Goal: Information Seeking & Learning: Learn about a topic

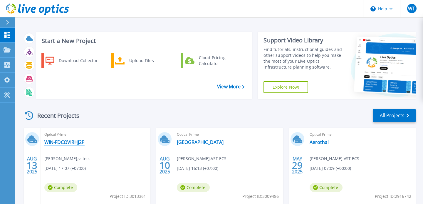
click at [69, 141] on link "WIN-FDCOVIRHJ2P" at bounding box center [64, 142] width 40 height 6
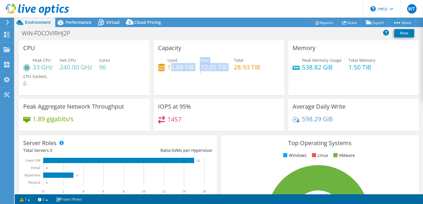
drag, startPoint x: 170, startPoint y: 69, endPoint x: 278, endPoint y: 69, distance: 107.9
click at [273, 69] on div "Used 16.88 TiB Free 12.05 TiB Total 28.93 TiB" at bounding box center [219, 66] width 122 height 19
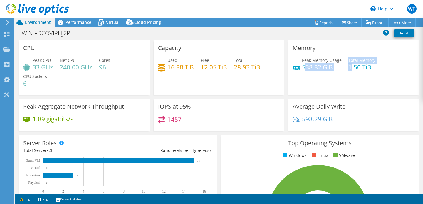
drag, startPoint x: 307, startPoint y: 67, endPoint x: 388, endPoint y: 67, distance: 80.3
click at [379, 67] on div "Peak Memory Usage 538.82 GiB Total Memory 1.50 TiB" at bounding box center [354, 66] width 122 height 19
click at [288, 77] on div "Memory Peak Memory Usage 538.82 GiB Total Memory 1.50 TiB" at bounding box center [353, 67] width 135 height 55
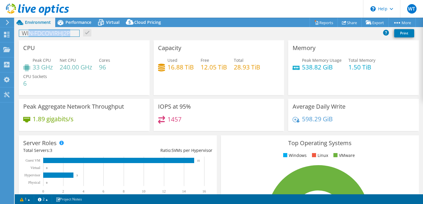
drag, startPoint x: 30, startPoint y: 35, endPoint x: 71, endPoint y: 35, distance: 41.8
click at [71, 35] on h1 "WIN-FDCOVIRHJ2P" at bounding box center [49, 33] width 60 height 6
click at [88, 51] on div "CPU Peak CPU 33 GHz Net CPU 240.00 GHz Cores 96 CPU Sockets 6" at bounding box center [84, 67] width 131 height 55
click at [46, 32] on h1 "WIN-FDCOVIRHJ2P" at bounding box center [49, 33] width 60 height 6
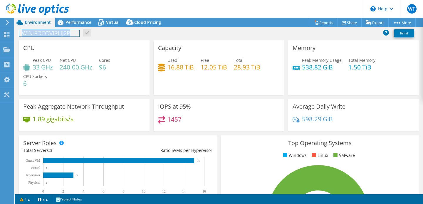
click at [46, 32] on h1 "WIN-FDCOVIRHJ2P" at bounding box center [49, 33] width 60 height 6
click at [64, 57] on div "Net CPU 240.00 GHz" at bounding box center [76, 63] width 33 height 13
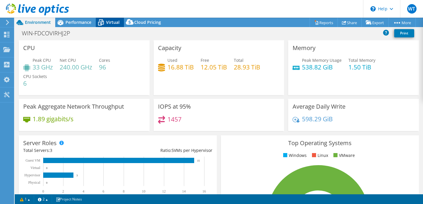
click at [103, 23] on icon at bounding box center [101, 23] width 6 height 5
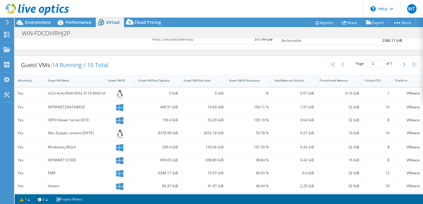
scroll to position [100, 0]
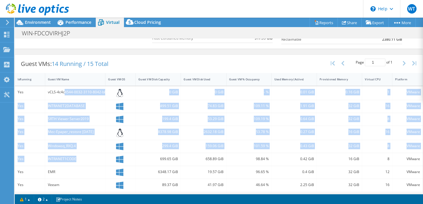
drag, startPoint x: 64, startPoint y: 92, endPoint x: 101, endPoint y: 156, distance: 73.8
click at [101, 156] on div "Yes vCLS-4c4c4544-0032-3110-8042-b8c04f4c3934 0 GiB 0 GiB - % 0.01 GiB 0.16 GiB…" at bounding box center [219, 186] width 408 height 200
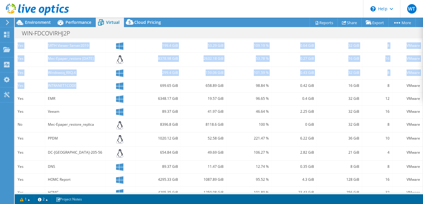
scroll to position [197, 0]
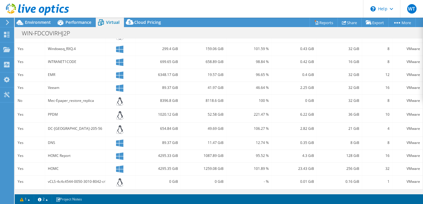
click at [55, 135] on div "DC-[GEOGRAPHIC_DATA]-205-56" at bounding box center [75, 130] width 61 height 14
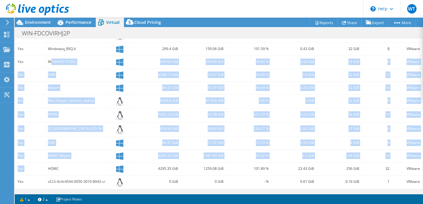
drag, startPoint x: 51, startPoint y: 62, endPoint x: 75, endPoint y: 162, distance: 102.8
click at [76, 162] on div "Yes vCLS-4c4c4544-0032-3110-8042-b8c04f4c3934 0 GiB 0 GiB - % 0.01 GiB 0.16 GiB…" at bounding box center [219, 89] width 408 height 200
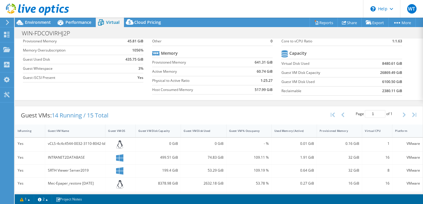
scroll to position [0, 0]
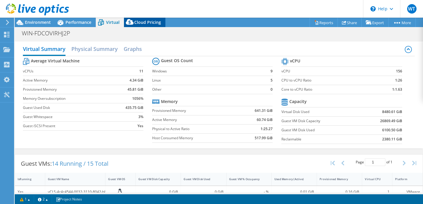
click at [152, 23] on span "Cloud Pricing" at bounding box center [147, 22] width 27 height 6
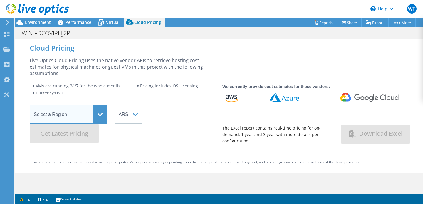
click at [92, 111] on select "Select a Region [GEOGRAPHIC_DATA] ([GEOGRAPHIC_DATA]) [GEOGRAPHIC_DATA] ([GEOGR…" at bounding box center [69, 114] width 78 height 19
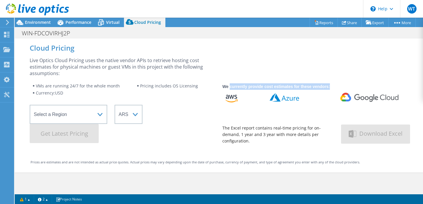
drag, startPoint x: 229, startPoint y: 88, endPoint x: 291, endPoint y: 102, distance: 62.8
click at [290, 101] on div "We currently provide cost estimates for these vendors: The Excel report contain…" at bounding box center [316, 113] width 186 height 61
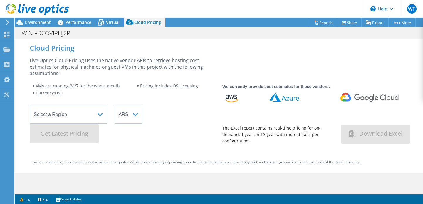
click at [185, 102] on div "Live Optics Cloud Pricing uses the native vendor APIs to retrieve hosting cost …" at bounding box center [123, 100] width 186 height 86
click at [34, 21] on span "Environment" at bounding box center [38, 22] width 26 height 6
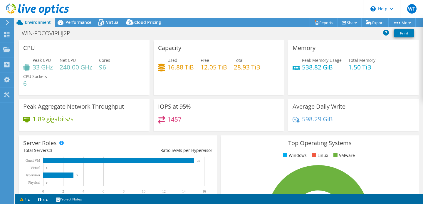
scroll to position [205, 0]
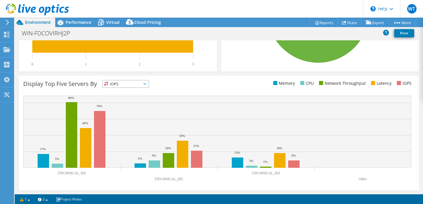
click at [135, 86] on span "IOPS" at bounding box center [126, 83] width 46 height 7
click at [183, 85] on div "Display Top Five Servers By IOPS IOPS" at bounding box center [121, 85] width 196 height 10
drag, startPoint x: 40, startPoint y: 84, endPoint x: 163, endPoint y: 84, distance: 122.9
click at [163, 84] on div "Display Top Five Servers By IOPS IOPS" at bounding box center [121, 85] width 196 height 10
click at [73, 88] on div "Display Top Five Servers By IOPS IOPS" at bounding box center [121, 85] width 196 height 10
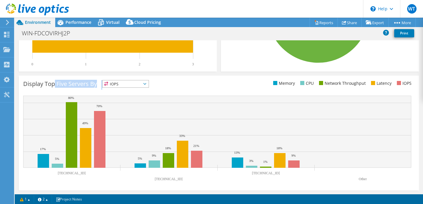
drag, startPoint x: 82, startPoint y: 86, endPoint x: 109, endPoint y: 86, distance: 27.3
click at [109, 86] on div "Display Top Five Servers By IOPS IOPS" at bounding box center [121, 85] width 196 height 10
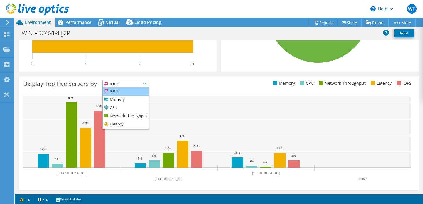
click at [130, 92] on li "IOPS" at bounding box center [126, 91] width 46 height 8
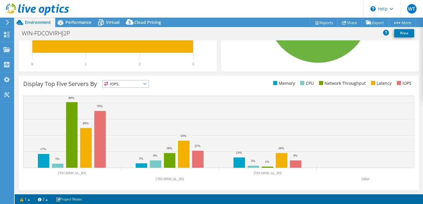
drag, startPoint x: 58, startPoint y: 172, endPoint x: 94, endPoint y: 172, distance: 35.3
click at [94, 172] on rect at bounding box center [218, 140] width 391 height 88
drag, startPoint x: 167, startPoint y: 177, endPoint x: 206, endPoint y: 177, distance: 39.1
click at [197, 177] on icon "[TECHNICAL_ID] [TECHNICAL_ID] [TECHNICAL_ID] Other 17% 5% 13% 5% 9% 3% 80% 18% …" at bounding box center [218, 140] width 391 height 88
click at [268, 170] on rect at bounding box center [218, 140] width 391 height 88
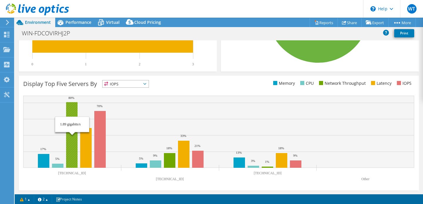
click at [71, 162] on rect at bounding box center [71, 135] width 11 height 66
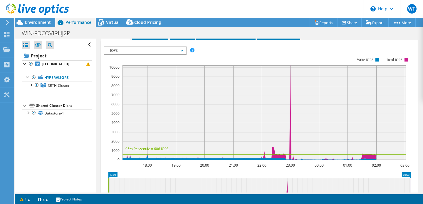
scroll to position [0, 0]
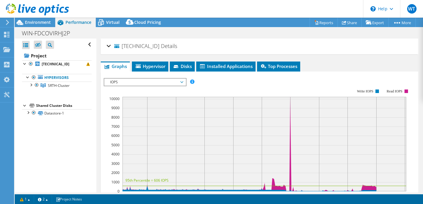
drag, startPoint x: 132, startPoint y: 43, endPoint x: 176, endPoint y: 43, distance: 44.1
click at [176, 43] on h2 "[TECHNICAL_ID] Details" at bounding box center [142, 46] width 71 height 12
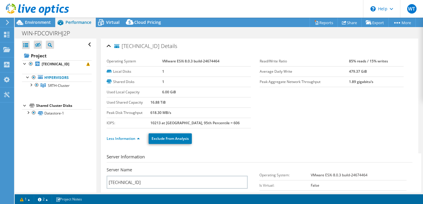
scroll to position [7, 0]
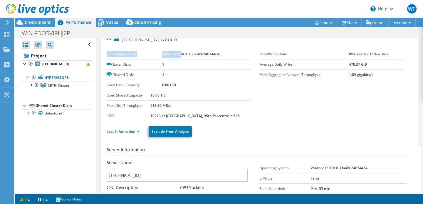
drag, startPoint x: 181, startPoint y: 53, endPoint x: 255, endPoint y: 53, distance: 74.4
click at [256, 53] on div "Operating System VMware ESXi 8.0.3 build-24674464 Local Disks 1 Shared Disks 1 …" at bounding box center [183, 69] width 153 height 41
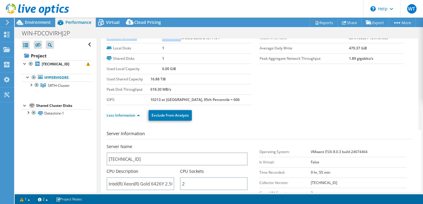
scroll to position [0, 0]
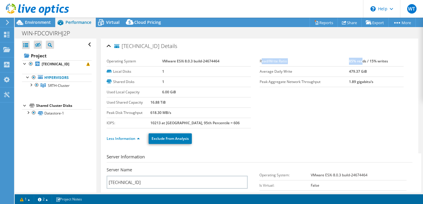
drag, startPoint x: 262, startPoint y: 61, endPoint x: 363, endPoint y: 60, distance: 100.3
click at [363, 60] on tr "Read/Write Ratio 85% reads / 15% writes" at bounding box center [332, 61] width 144 height 10
click at [378, 62] on b "85% reads / 15% writes" at bounding box center [368, 61] width 39 height 5
drag, startPoint x: 353, startPoint y: 62, endPoint x: 402, endPoint y: 62, distance: 48.2
click at [402, 62] on td "85% reads / 15% writes" at bounding box center [376, 61] width 55 height 10
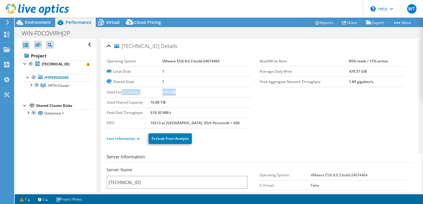
drag, startPoint x: 121, startPoint y: 92, endPoint x: 206, endPoint y: 92, distance: 85.0
click at [206, 92] on tr "Used Local Capacity 6.00 GiB" at bounding box center [179, 92] width 144 height 10
drag, startPoint x: 112, startPoint y: 101, endPoint x: 177, endPoint y: 101, distance: 65.0
click at [170, 101] on tr "Used Shared Capacity 16.88 TiB" at bounding box center [179, 102] width 144 height 10
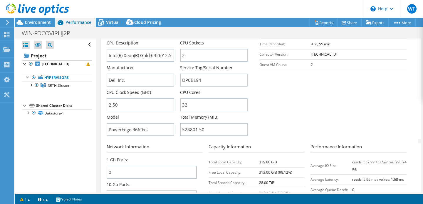
scroll to position [137, 0]
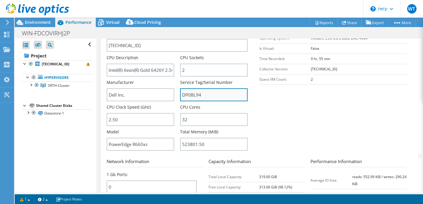
click at [210, 89] on input "DP0BL94" at bounding box center [214, 94] width 68 height 13
click at [210, 95] on input "DP0BL94" at bounding box center [214, 94] width 68 height 13
click at [280, 123] on section "Server Information Server Name [TECHNICAL_ID] CPU Description Intel(R) Xeon(R) …" at bounding box center [261, 84] width 309 height 137
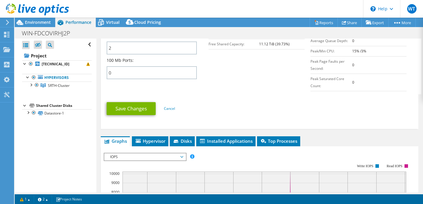
scroll to position [310, 0]
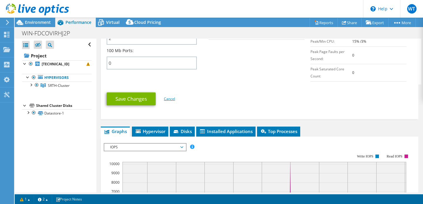
click at [173, 100] on link "Cancel" at bounding box center [169, 98] width 11 height 5
type input "DP0BL94"
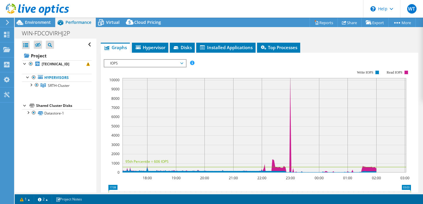
scroll to position [387, 0]
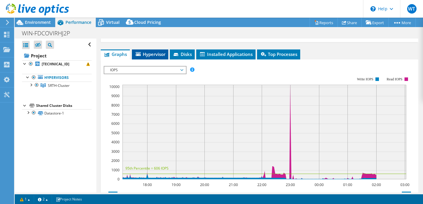
click at [152, 56] on span "Hypervisor" at bounding box center [150, 54] width 31 height 6
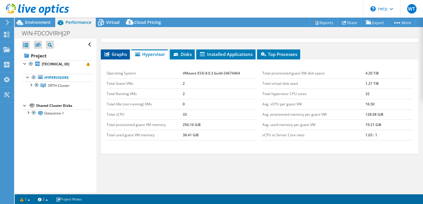
click at [114, 56] on span "Graphs" at bounding box center [115, 54] width 23 height 6
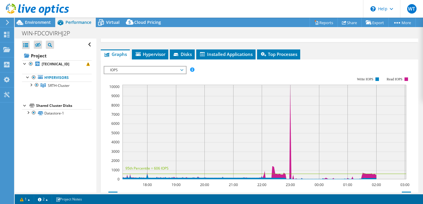
click at [148, 71] on span "IOPS" at bounding box center [145, 69] width 76 height 7
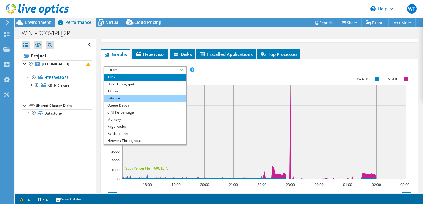
click at [136, 99] on li "Latency" at bounding box center [144, 98] width 81 height 7
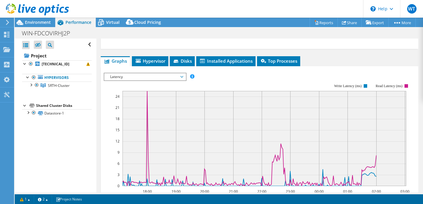
scroll to position [323, 0]
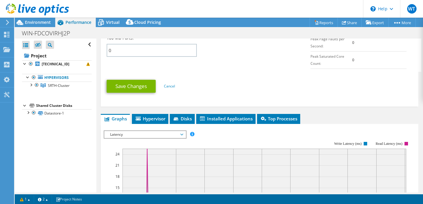
click at [125, 135] on span "Latency" at bounding box center [145, 134] width 76 height 7
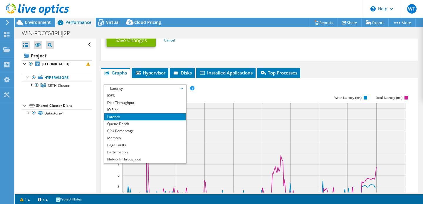
scroll to position [375, 0]
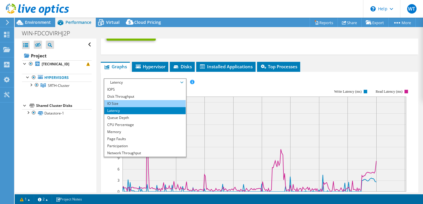
click at [119, 101] on li "IO Size" at bounding box center [144, 103] width 81 height 7
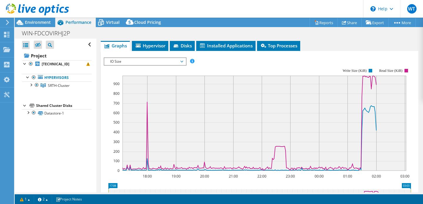
scroll to position [393, 0]
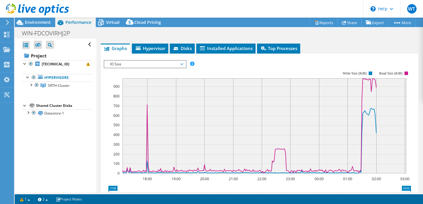
click at [145, 63] on span "IO Size" at bounding box center [145, 64] width 76 height 7
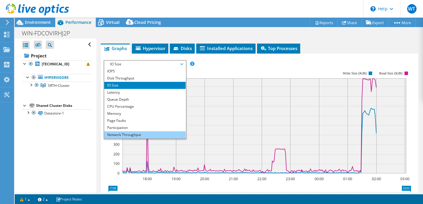
click at [138, 133] on li "Network Throughput" at bounding box center [144, 134] width 81 height 7
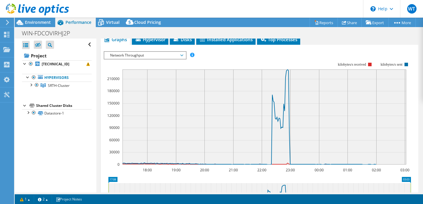
scroll to position [379, 0]
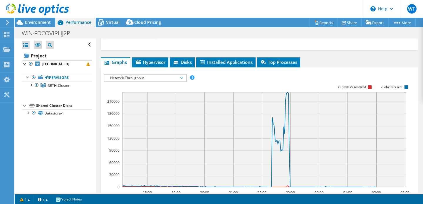
click at [139, 81] on span "Network Throughput" at bounding box center [145, 77] width 76 height 7
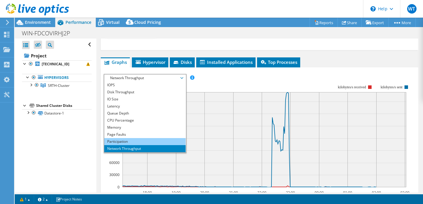
click at [133, 143] on li "Participation" at bounding box center [144, 141] width 81 height 7
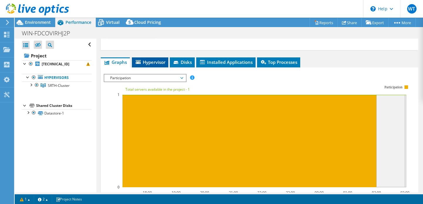
click at [147, 67] on li "Hypervisor" at bounding box center [150, 62] width 36 height 10
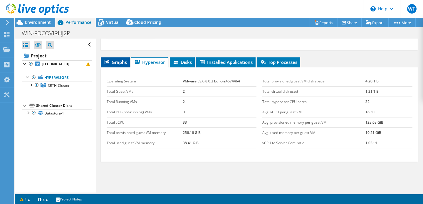
click at [118, 62] on span "Graphs" at bounding box center [115, 62] width 23 height 6
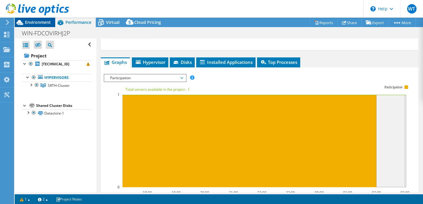
click at [38, 23] on span "Environment" at bounding box center [38, 22] width 26 height 6
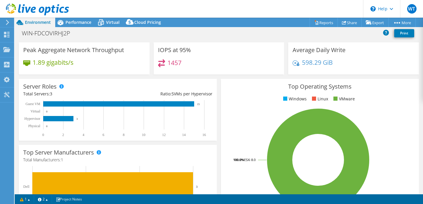
scroll to position [63, 0]
